Goal: Check status

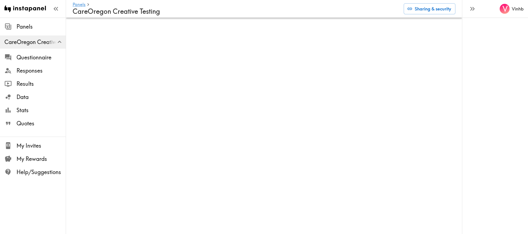
click at [504, 106] on div "V Vinhb" at bounding box center [495, 117] width 66 height 234
click at [494, 121] on div "V Vinhb" at bounding box center [495, 117] width 66 height 234
click at [481, 82] on div "V Vinhb" at bounding box center [495, 117] width 66 height 234
click at [473, 89] on div "V Vinhb" at bounding box center [495, 117] width 66 height 234
